Goal: Navigation & Orientation: Go to known website

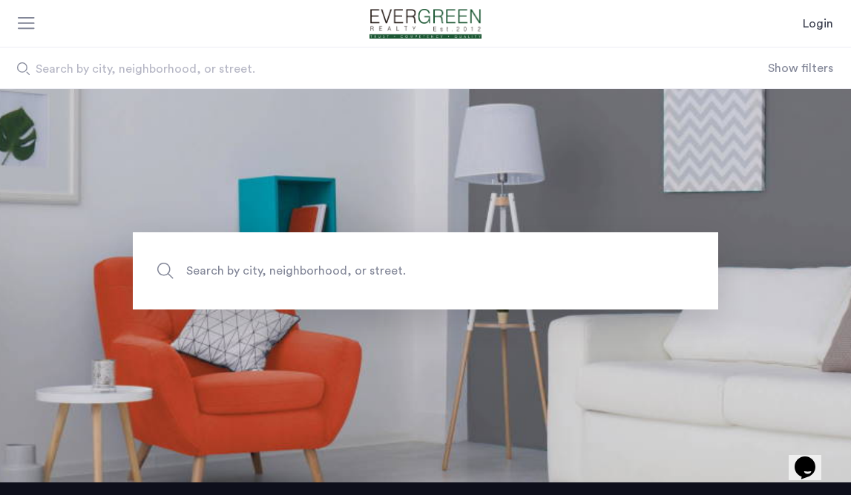
click at [420, 27] on img "Cazamio Logo" at bounding box center [425, 24] width 145 height 30
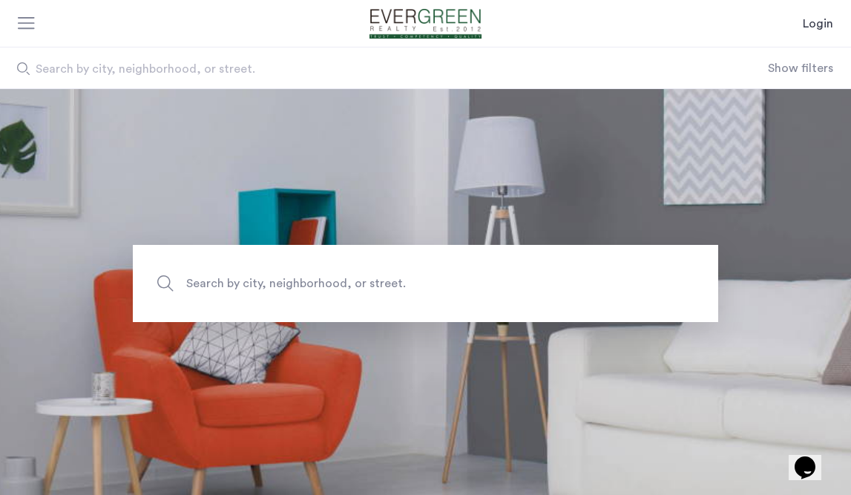
click at [23, 24] on div at bounding box center [27, 24] width 19 height 15
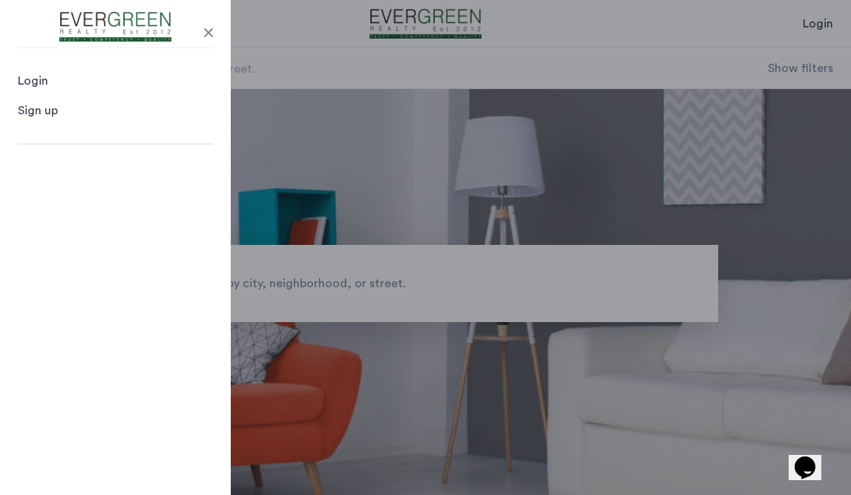
click at [688, 57] on header "Login Login Sign up Search by city, neighborhood, or street. Show filters" at bounding box center [425, 44] width 851 height 89
